Goal: Information Seeking & Learning: Learn about a topic

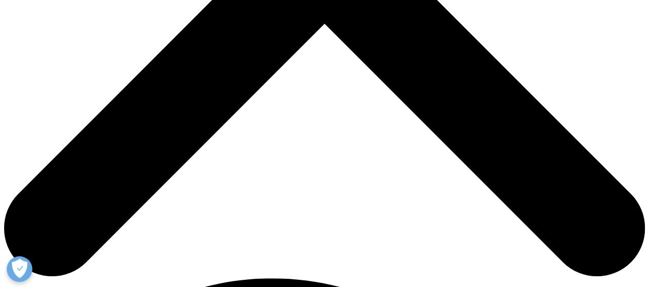
scroll to position [383, 0]
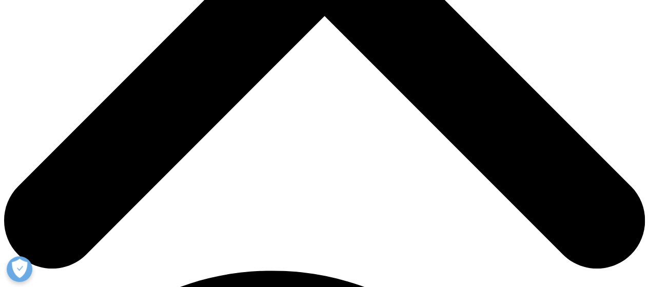
scroll to position [388, 0]
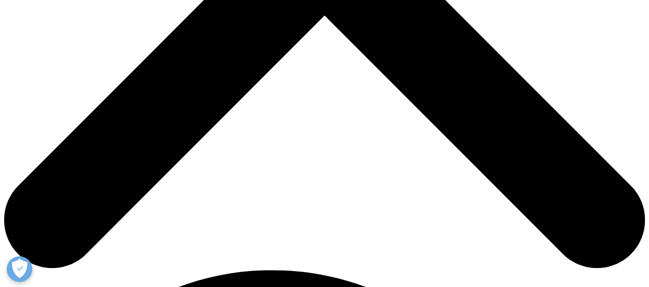
drag, startPoint x: 185, startPoint y: 59, endPoint x: 119, endPoint y: 37, distance: 69.1
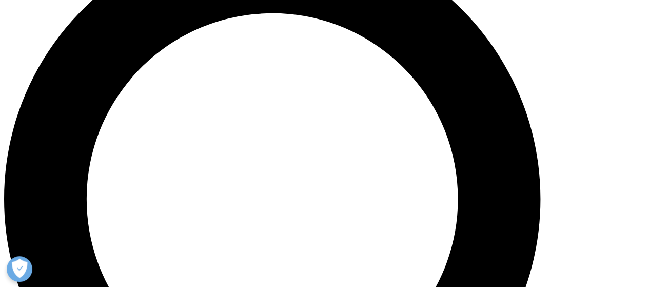
scroll to position [657, 0]
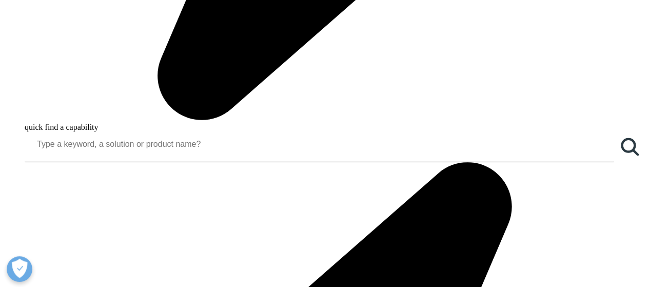
scroll to position [848, 0]
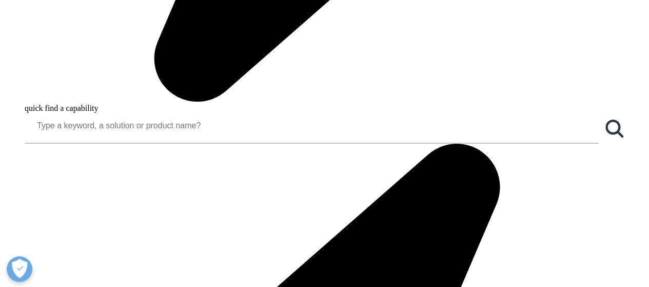
scroll to position [505, 0]
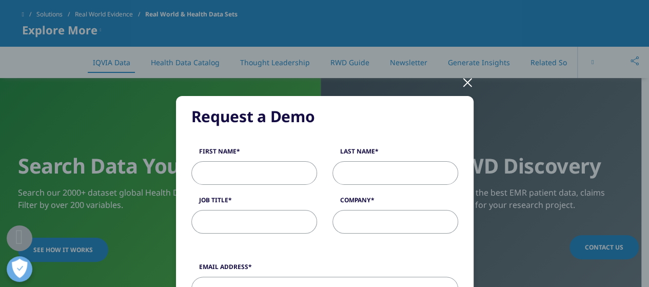
click at [466, 87] on div at bounding box center [468, 82] width 12 height 28
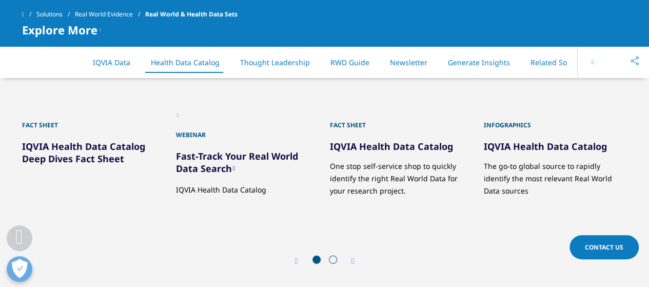
scroll to position [1240, 0]
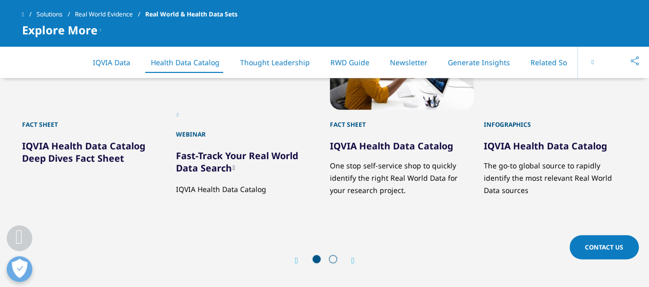
click at [334, 257] on span at bounding box center [333, 259] width 8 height 8
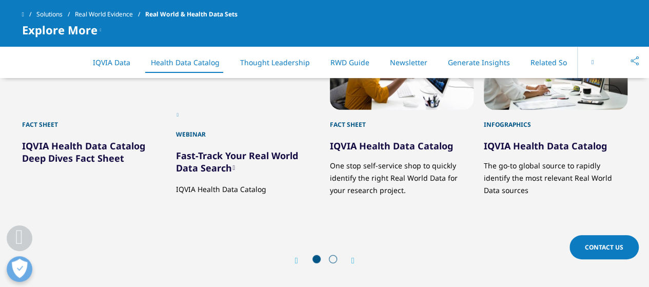
click at [352, 257] on icon "Next slide" at bounding box center [353, 261] width 3 height 8
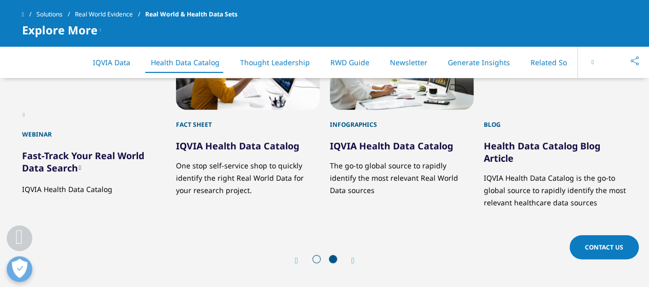
click at [305, 256] on div "Prev" at bounding box center [301, 261] width 13 height 10
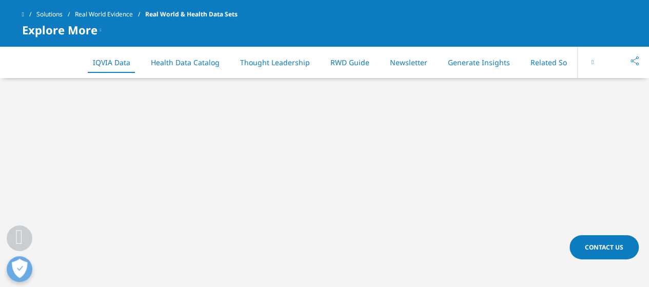
scroll to position [479, 0]
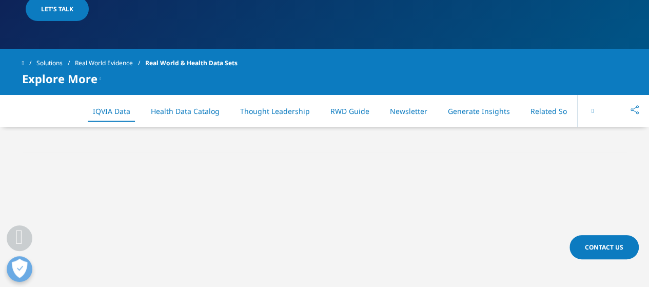
click at [163, 117] on li "Health Data Catalog" at bounding box center [185, 111] width 89 height 30
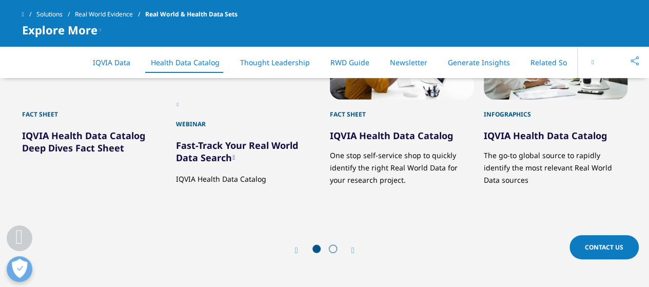
scroll to position [1249, 0]
click at [346, 135] on link "IQVIA Health Data Catalog" at bounding box center [391, 136] width 123 height 12
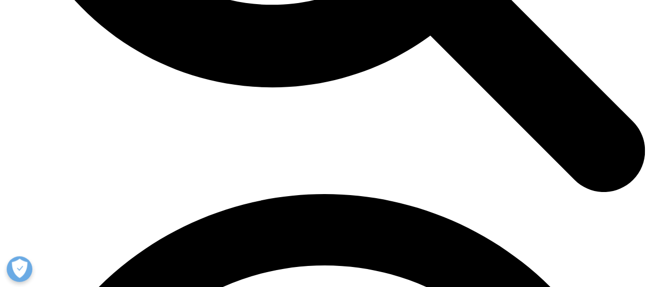
scroll to position [1106, 0]
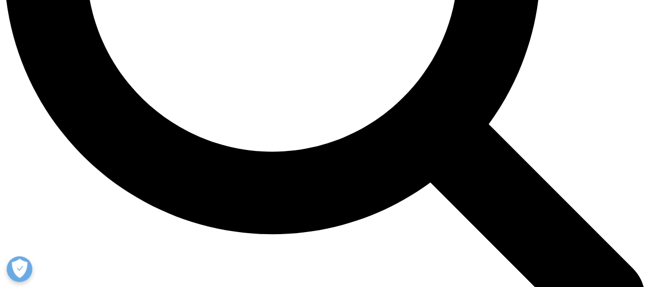
scroll to position [960, 0]
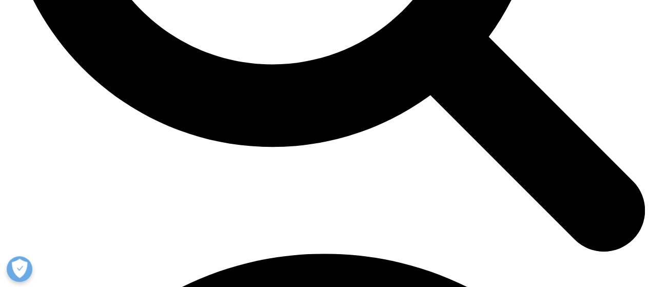
scroll to position [1049, 0]
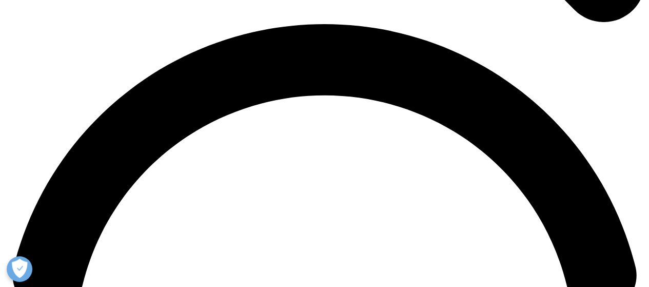
scroll to position [1277, 0]
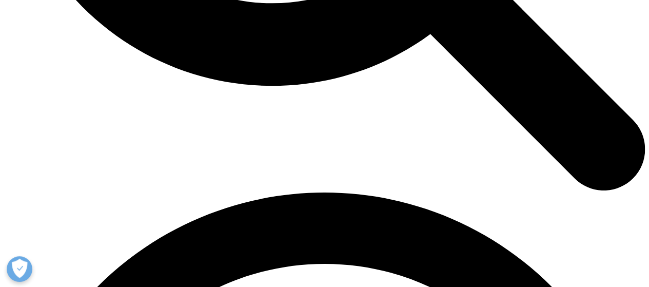
scroll to position [1104, 0]
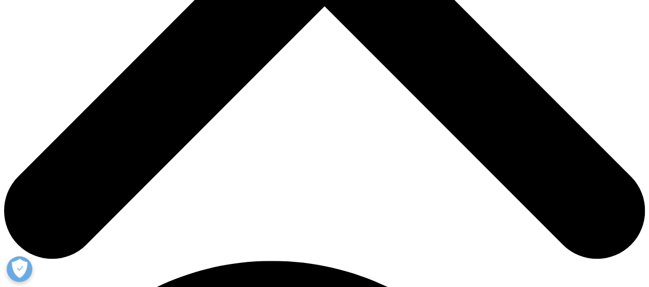
scroll to position [398, 0]
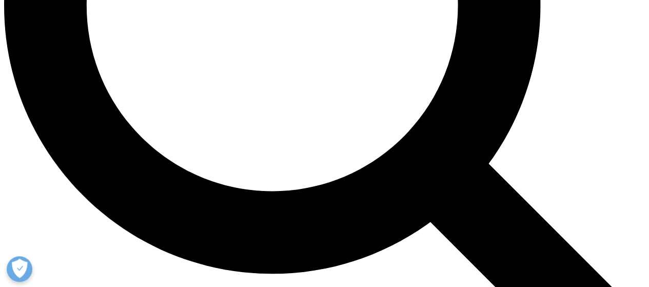
scroll to position [921, 0]
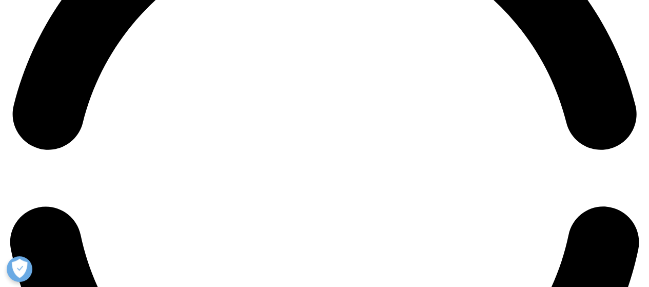
scroll to position [1445, 0]
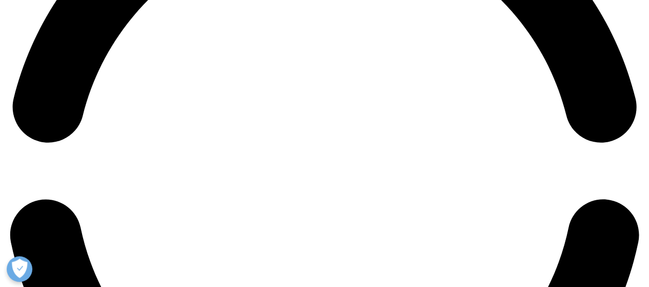
drag, startPoint x: 416, startPoint y: 203, endPoint x: 381, endPoint y: 126, distance: 84.8
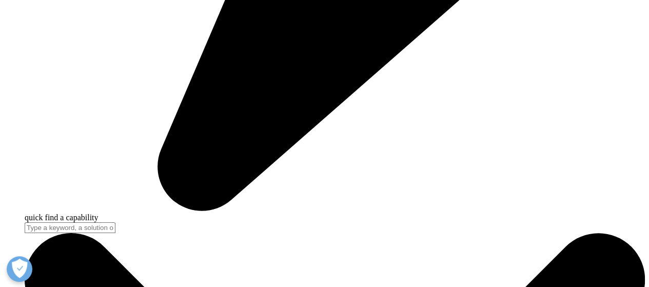
scroll to position [2651, 0]
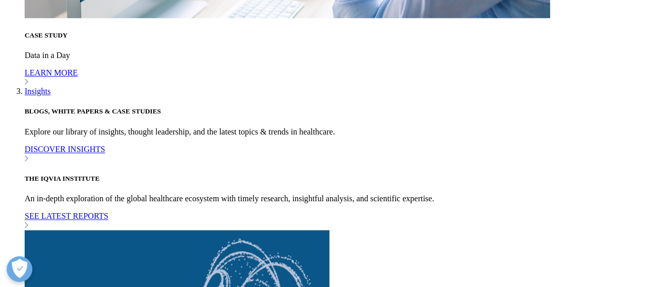
scroll to position [0, 91]
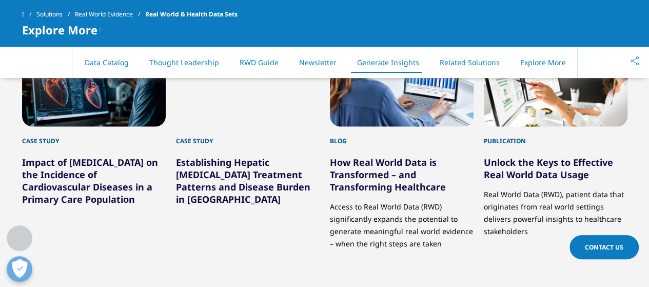
click at [594, 61] on div "On This Page IQVIA Data Health Data Catalog Thought Leadership RWD Guide Newsle…" at bounding box center [325, 62] width 606 height 32
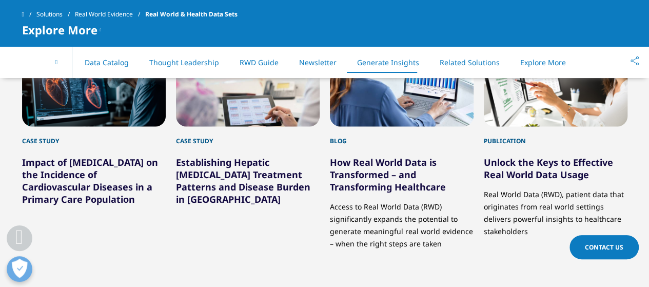
click at [594, 61] on div "On This Page IQVIA Data Health Data Catalog Thought Leadership RWD Guide Newsle…" at bounding box center [325, 62] width 606 height 32
click at [53, 66] on button at bounding box center [57, 62] width 31 height 32
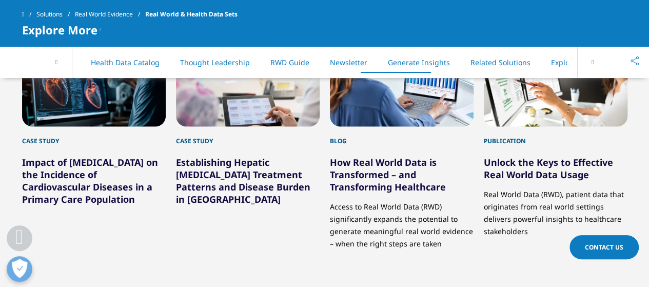
click at [53, 66] on button at bounding box center [57, 62] width 31 height 32
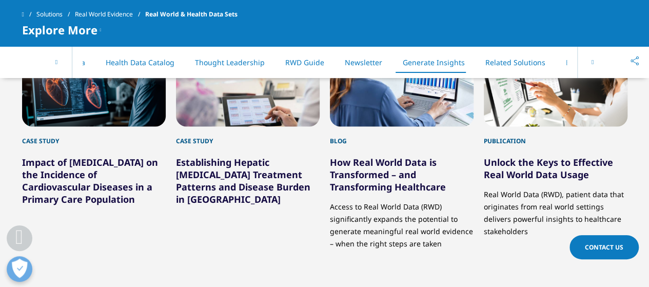
scroll to position [0, 26]
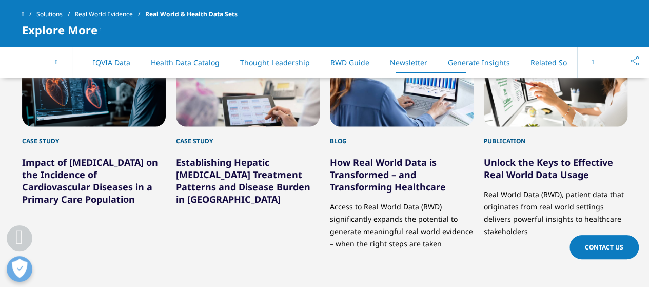
click at [56, 66] on div "On This Page IQVIA Data Health Data Catalog Thought Leadership RWD Guide Newsle…" at bounding box center [325, 62] width 606 height 32
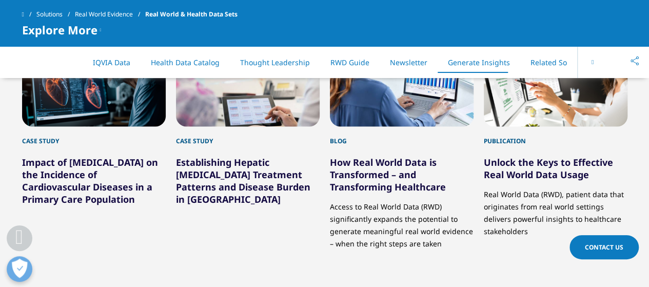
click at [93, 63] on link "IQVIA Data" at bounding box center [111, 62] width 37 height 10
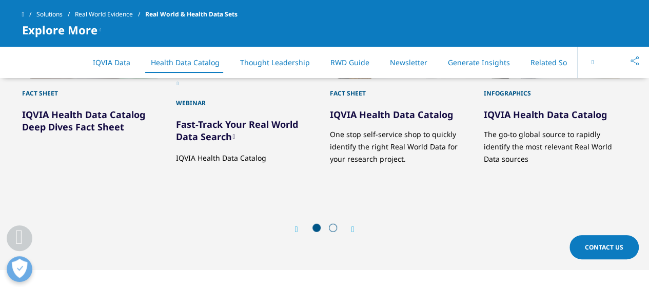
scroll to position [1271, 0]
click at [586, 184] on div "Fact Sheet IQVIA Health Data Catalog Deep Dives Fact Sheet Webinar Fast-Track Y…" at bounding box center [325, 105] width 606 height 280
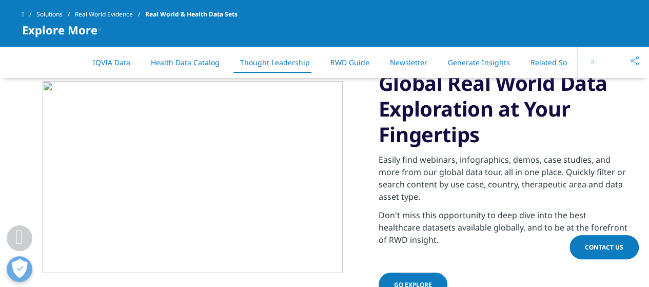
scroll to position [1513, 0]
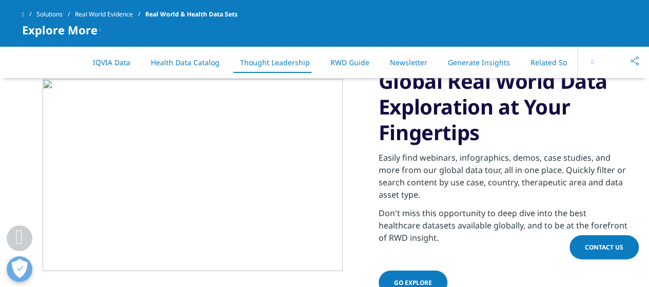
click at [466, 131] on h3 "Global Real World Data Exploration at Your Fingertips" at bounding box center [503, 106] width 249 height 77
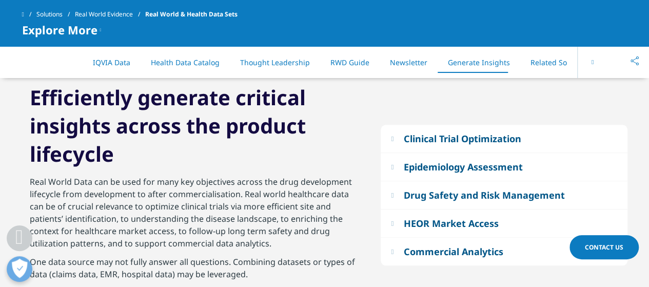
scroll to position [2295, 0]
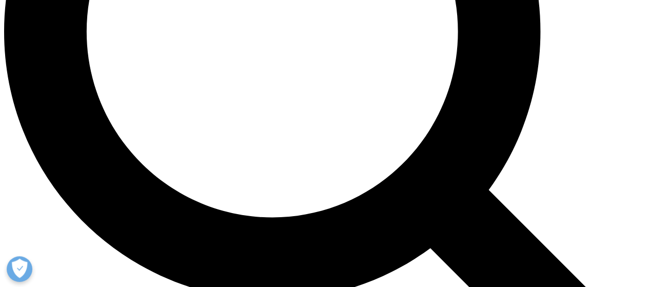
scroll to position [896, 0]
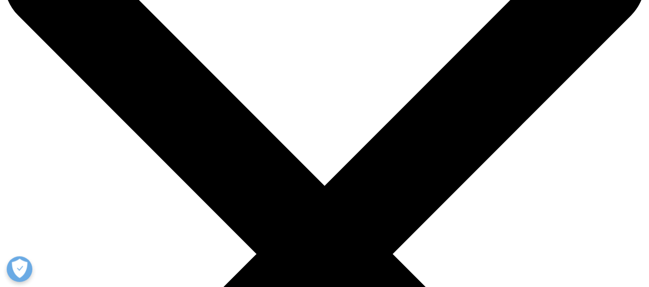
scroll to position [68, 0]
